Goal: Information Seeking & Learning: Check status

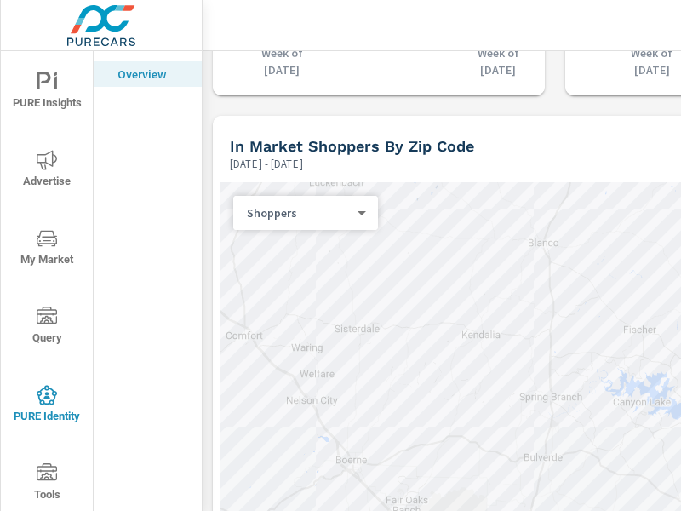
scroll to position [2025, 0]
